Goal: Find specific page/section: Find specific page/section

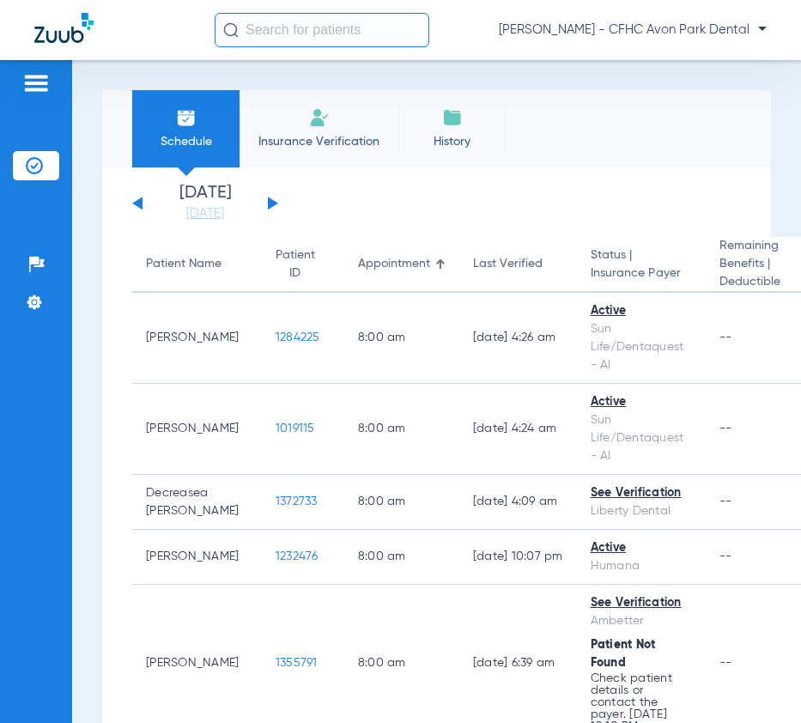
click at [284, 23] on input "text" at bounding box center [322, 30] width 215 height 34
click at [256, 30] on input "text" at bounding box center [322, 30] width 215 height 34
click at [268, 34] on input "text" at bounding box center [322, 30] width 215 height 34
click at [161, 255] on div "Patient Name" at bounding box center [184, 264] width 76 height 18
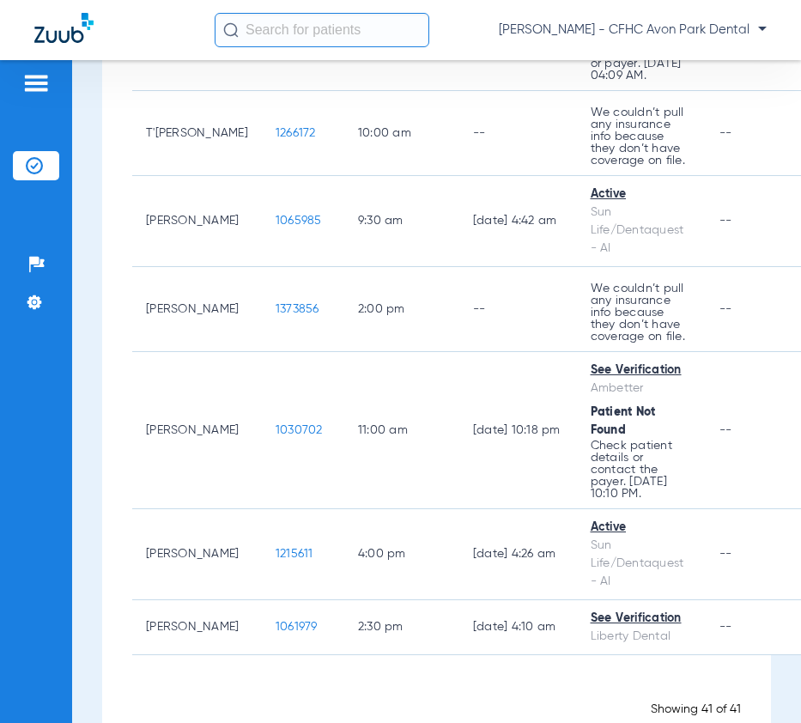
scroll to position [3808, 0]
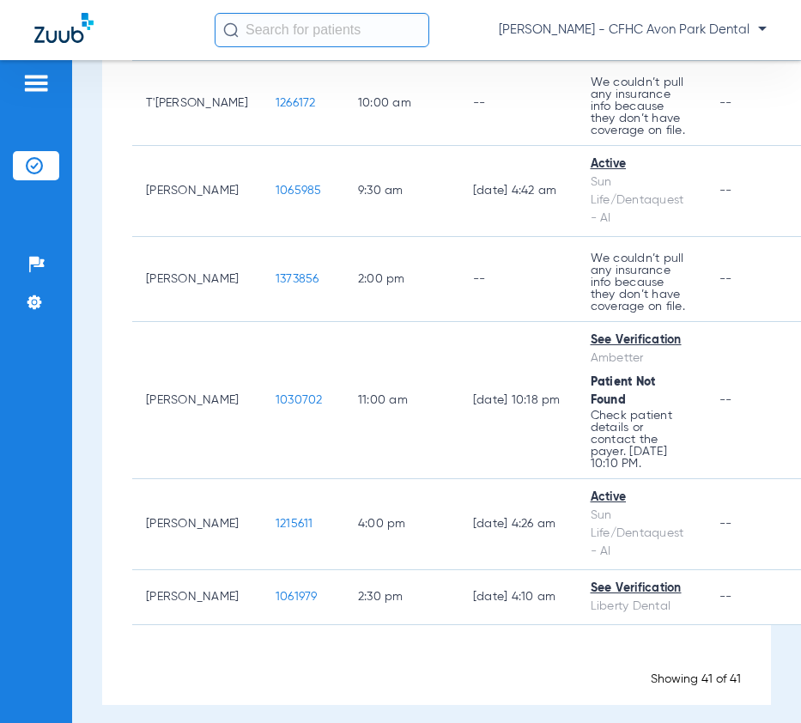
click at [267, 45] on input "text" at bounding box center [322, 30] width 215 height 34
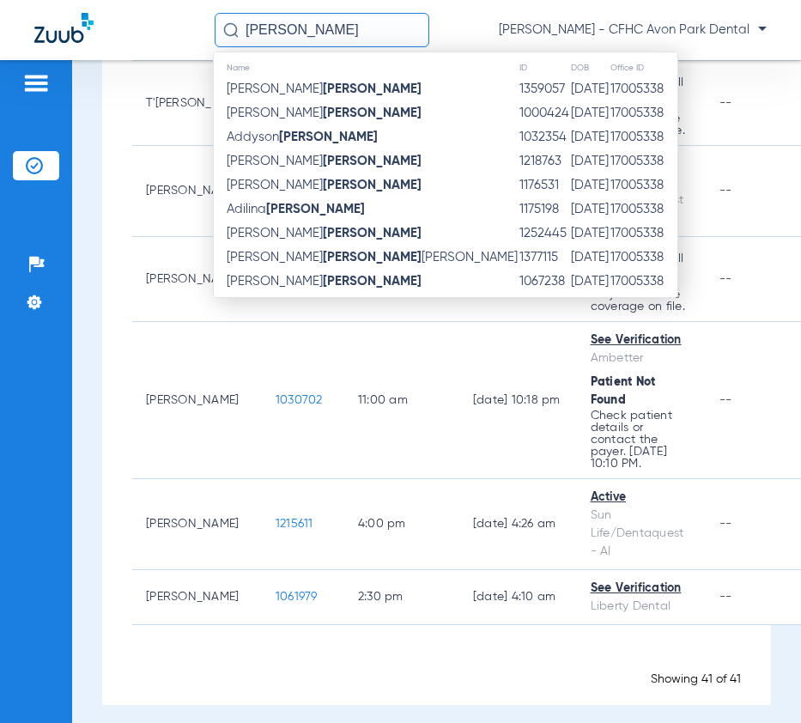
scroll to position [0, 0]
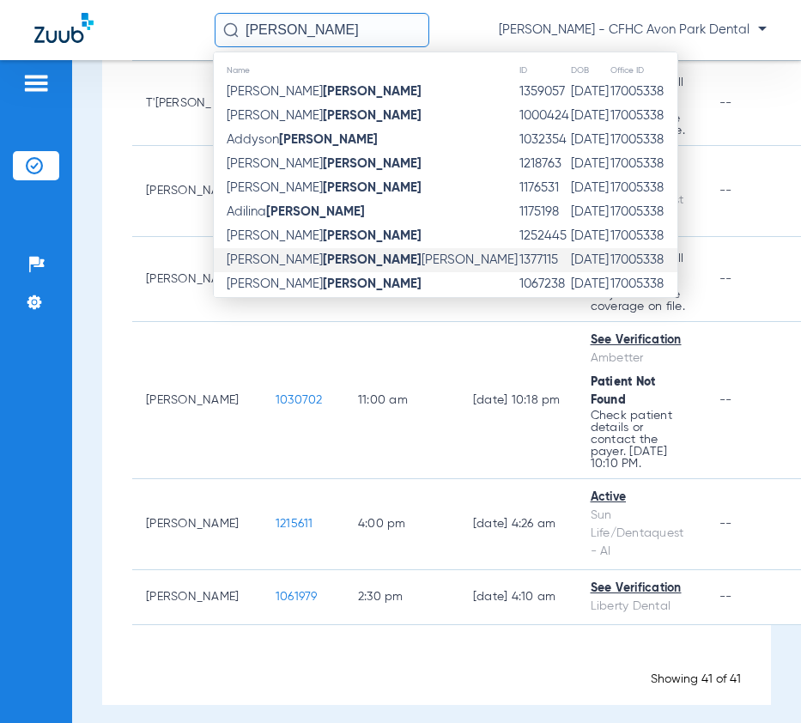
type input "[PERSON_NAME]"
click at [318, 256] on span "[PERSON_NAME]" at bounding box center [372, 259] width 291 height 13
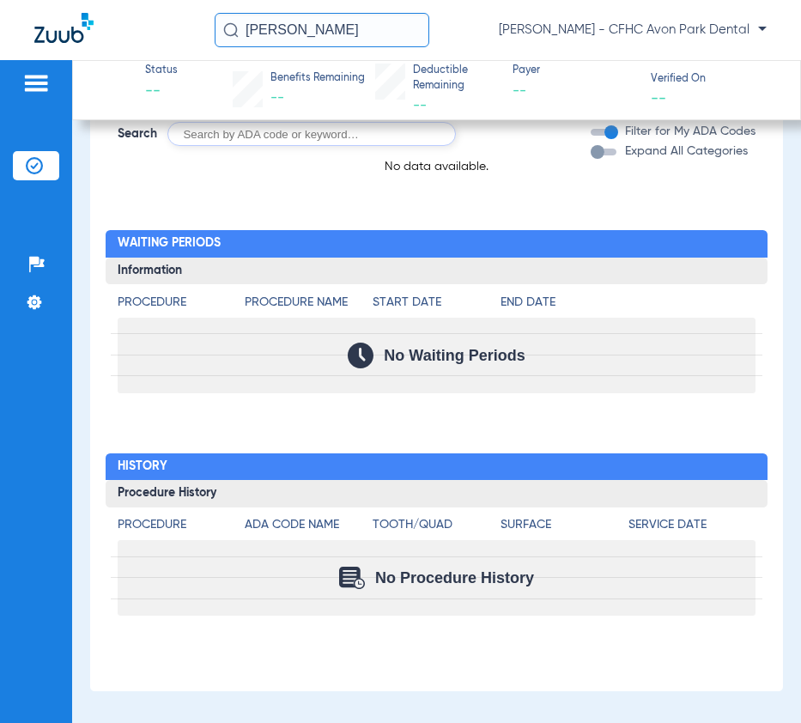
scroll to position [1325, 0]
